Goal: Information Seeking & Learning: Learn about a topic

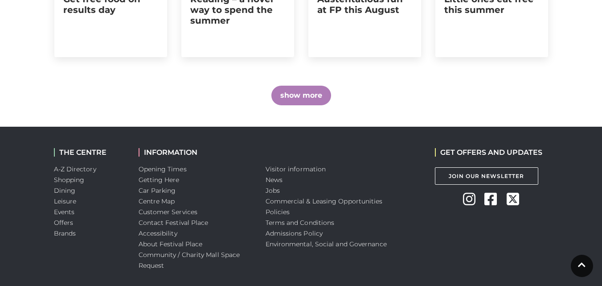
scroll to position [749, 0]
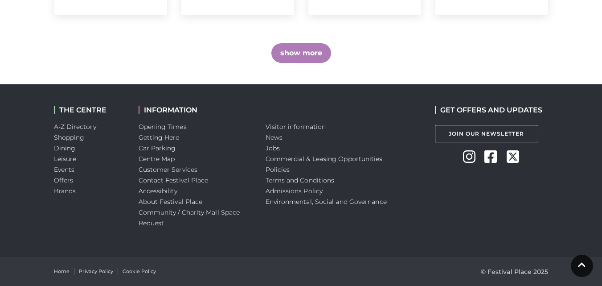
click at [277, 149] on link "Jobs" at bounding box center [273, 148] width 14 height 8
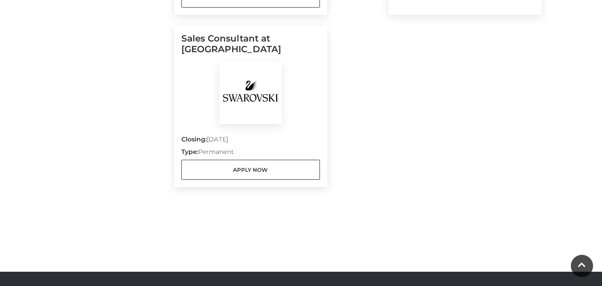
scroll to position [1026, 0]
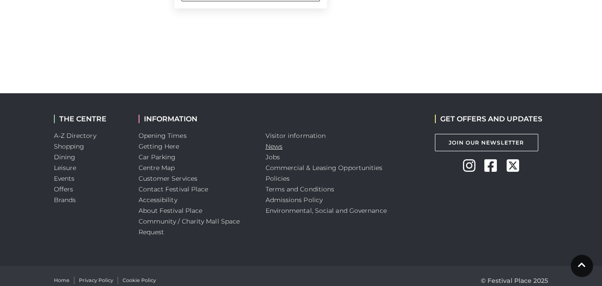
click at [281, 144] on link "News" at bounding box center [274, 146] width 17 height 8
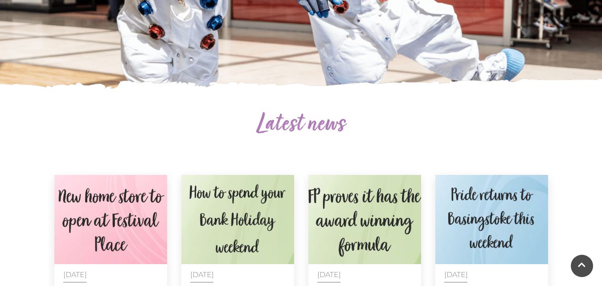
scroll to position [401, 0]
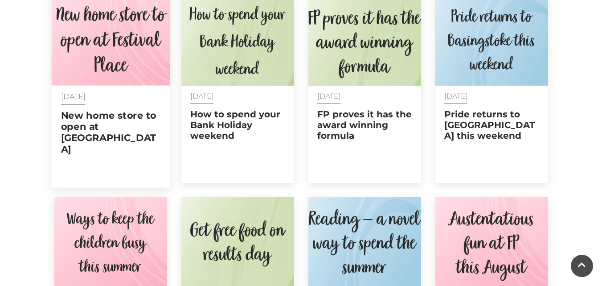
click at [98, 51] on img at bounding box center [110, 39] width 119 height 94
click at [138, 44] on img at bounding box center [110, 39] width 119 height 94
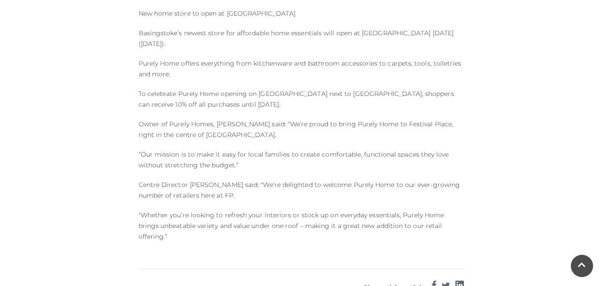
scroll to position [446, 0]
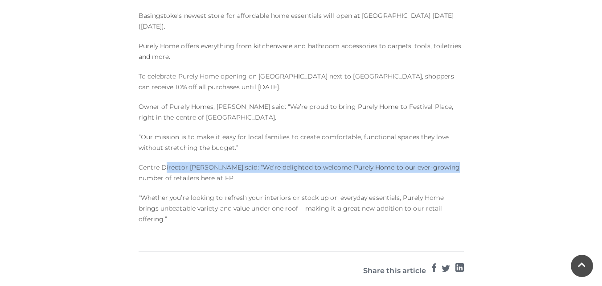
drag, startPoint x: 167, startPoint y: 167, endPoint x: 469, endPoint y: 164, distance: 302.3
click at [469, 164] on div "Published on: 27 AUGUST 2025 New home store to open at Festival Place Basingsto…" at bounding box center [301, 23] width 339 height 421
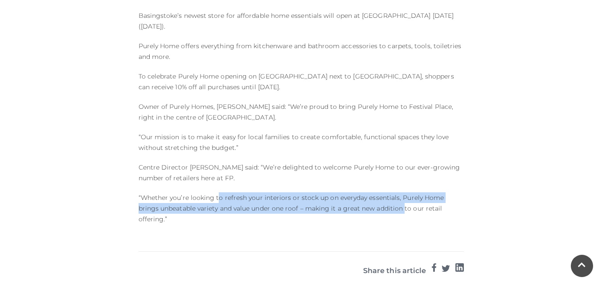
drag, startPoint x: 219, startPoint y: 199, endPoint x: 380, endPoint y: 207, distance: 161.6
click at [380, 207] on p "“Whether you’re looking to refresh your interiors or stock up on everyday essen…" at bounding box center [302, 208] width 326 height 32
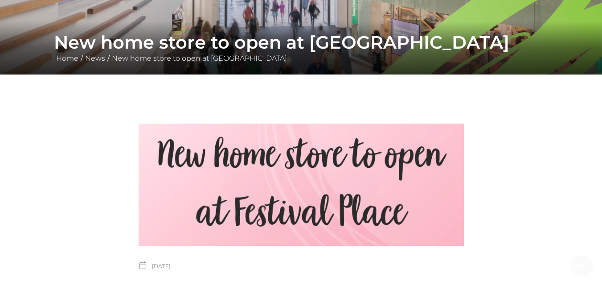
scroll to position [178, 0]
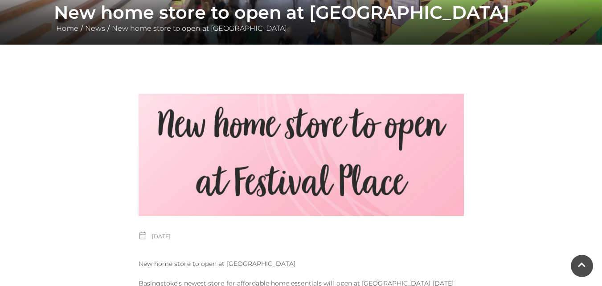
click at [363, 159] on img at bounding box center [302, 155] width 326 height 122
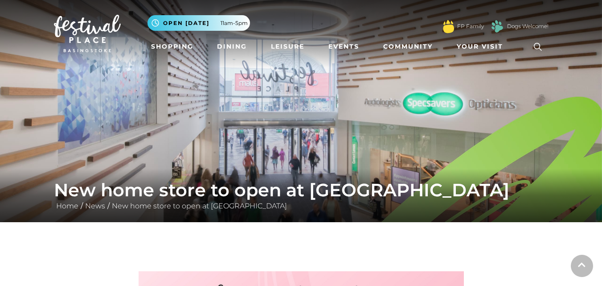
scroll to position [0, 0]
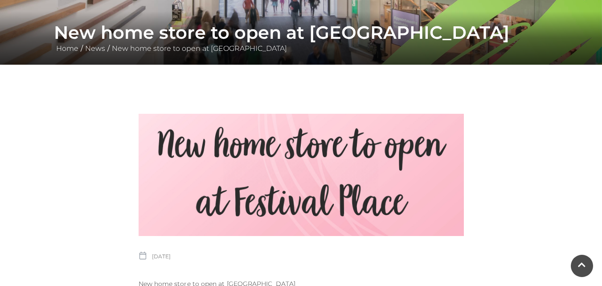
scroll to position [45, 0]
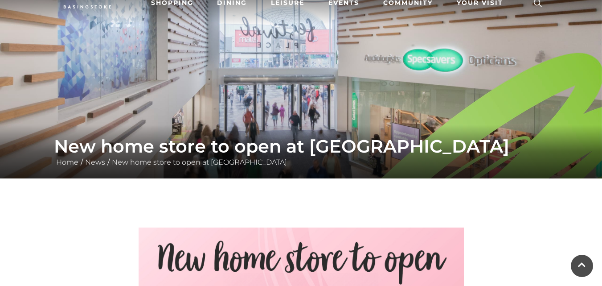
click at [273, 127] on div "New home store to open at [GEOGRAPHIC_DATA] Home / News / New home store to ope…" at bounding box center [301, 152] width 602 height 54
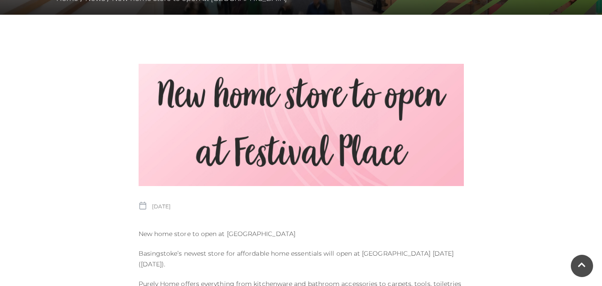
scroll to position [178, 0]
